Goal: Navigation & Orientation: Find specific page/section

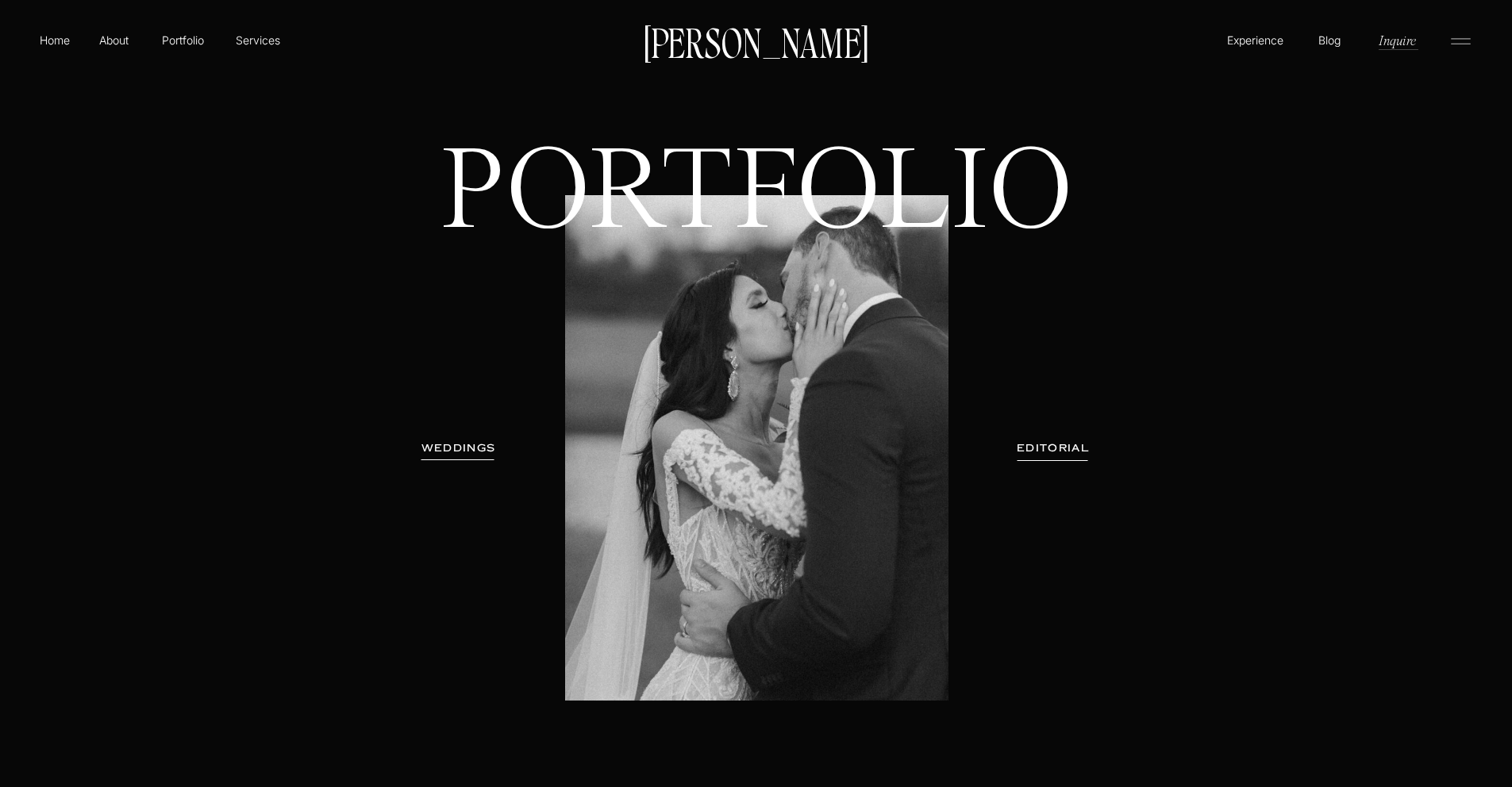
click at [1330, 45] on p "Blog" at bounding box center [1330, 40] width 30 height 16
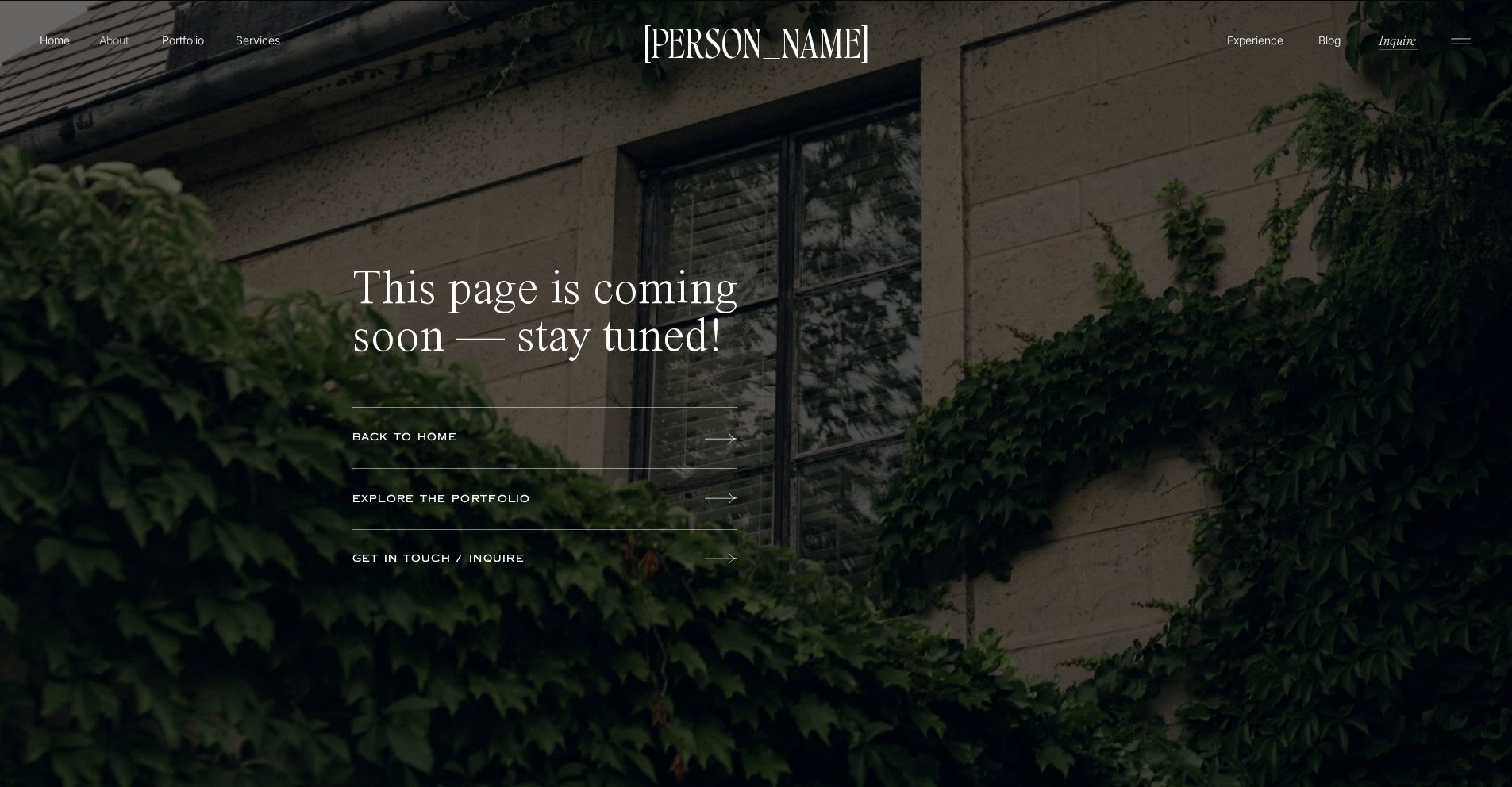
click at [104, 42] on p "About" at bounding box center [114, 40] width 36 height 16
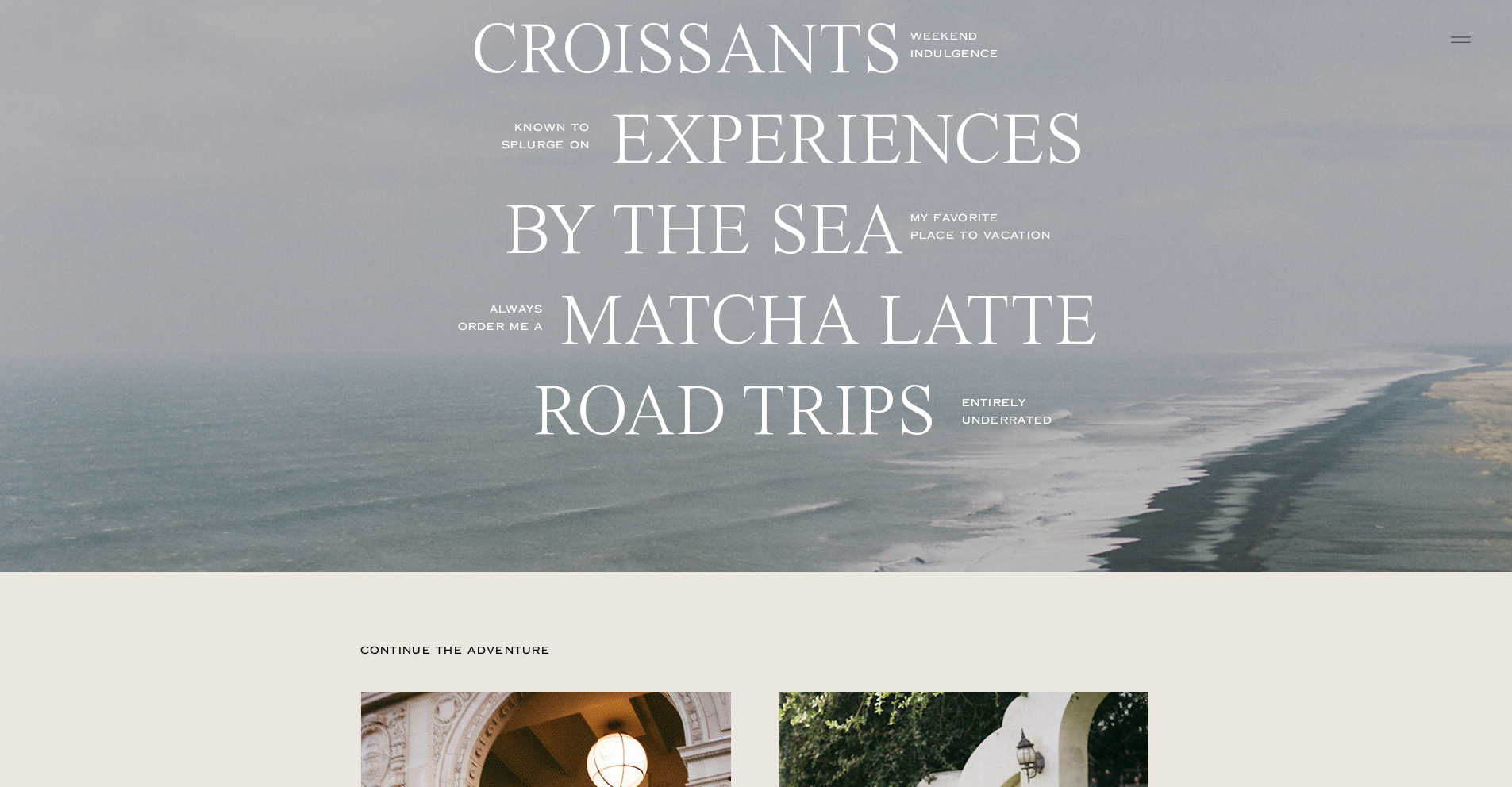
scroll to position [3950, 0]
click at [784, 228] on p "by the sea" at bounding box center [720, 240] width 431 height 91
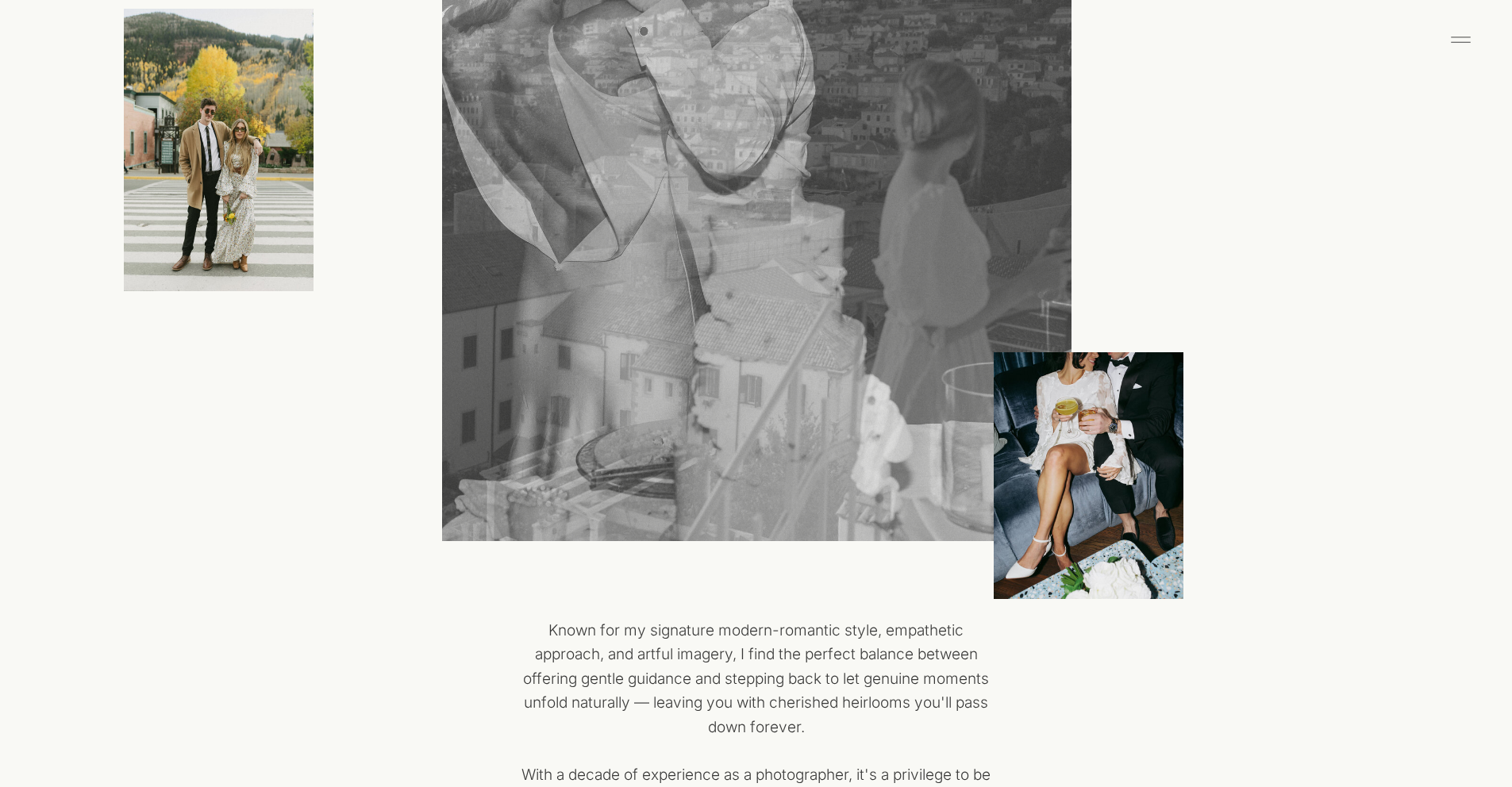
scroll to position [0, 0]
